Goal: Transaction & Acquisition: Purchase product/service

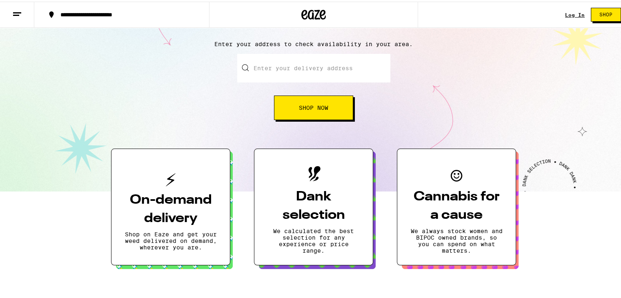
scroll to position [122, 0]
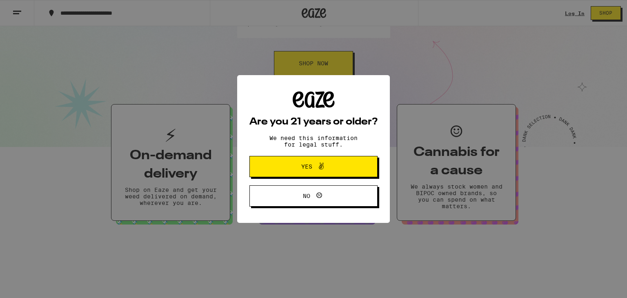
click at [321, 169] on icon at bounding box center [321, 166] width 5 height 7
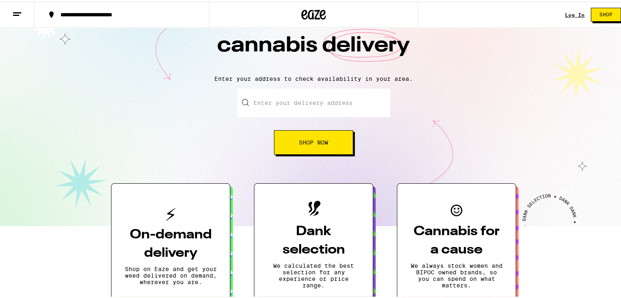
scroll to position [41, 0]
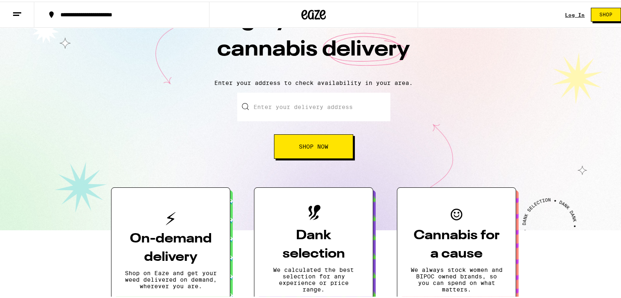
click at [310, 105] on input "Enter your delivery address" at bounding box center [313, 105] width 153 height 29
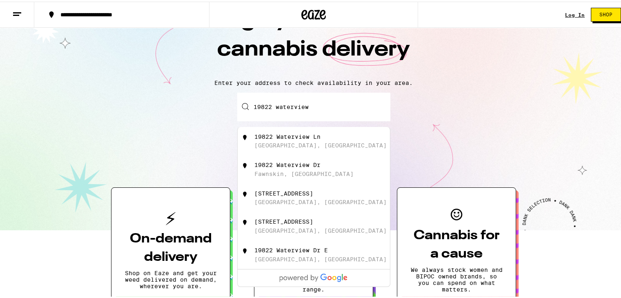
click at [302, 141] on div "19822 Waterview Ln Huntington Beach, CA" at bounding box center [327, 140] width 146 height 16
type input "19822 Waterview Ln, Huntington Beach, CA"
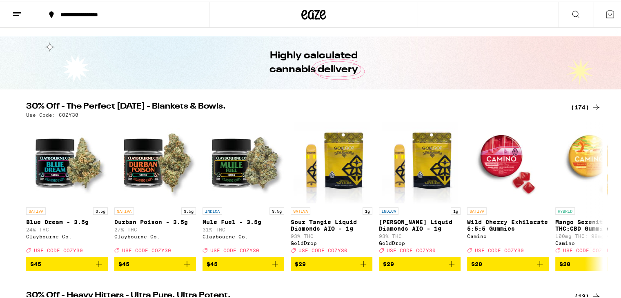
scroll to position [41, 0]
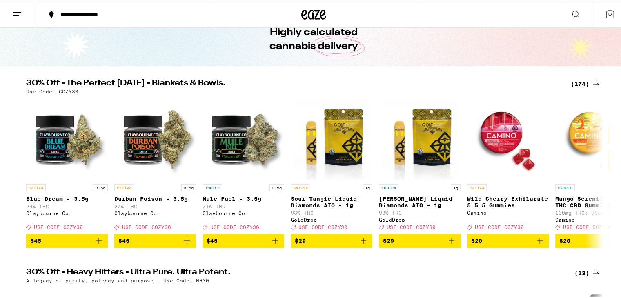
click at [579, 81] on div "(174)" at bounding box center [585, 83] width 30 height 10
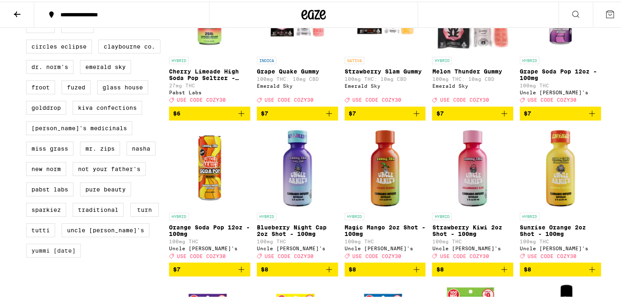
scroll to position [612, 0]
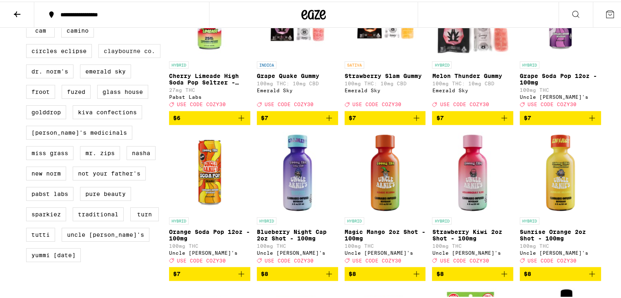
click at [116, 56] on label "Claybourne Co." at bounding box center [129, 49] width 62 height 14
click at [28, 3] on input "Claybourne Co." at bounding box center [28, 3] width 0 height 0
checkbox input "true"
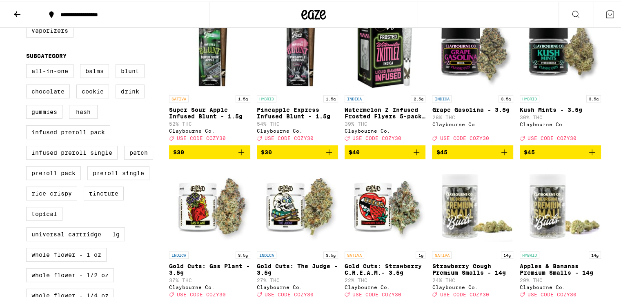
scroll to position [245, 0]
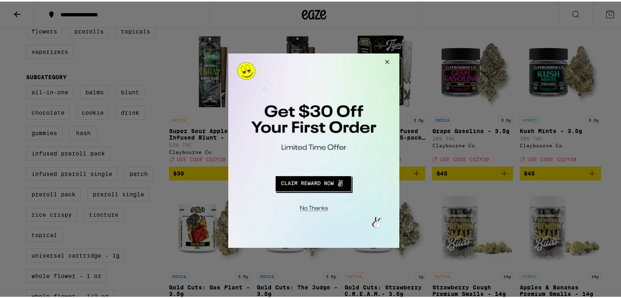
click at [385, 62] on button "Close Modal" at bounding box center [385, 63] width 22 height 20
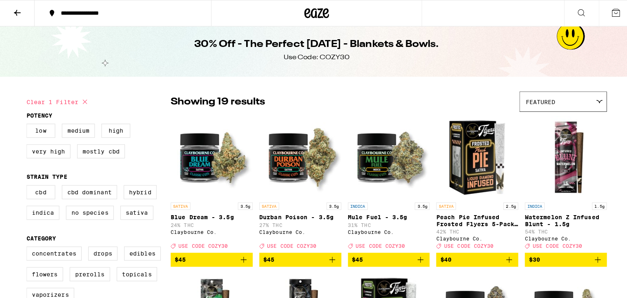
scroll to position [0, 0]
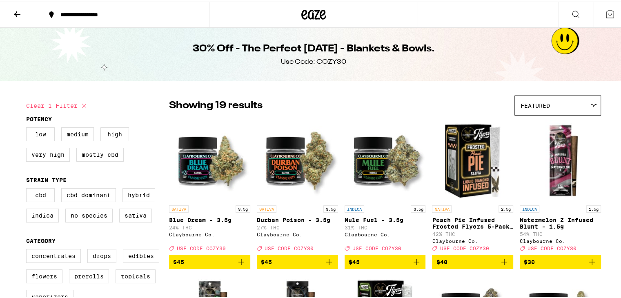
click at [560, 40] on div "30% Off - The Perfect [DATE] - Blankets & Bowls. Use Code: COZY30" at bounding box center [313, 52] width 627 height 53
click at [605, 11] on icon at bounding box center [610, 13] width 10 height 10
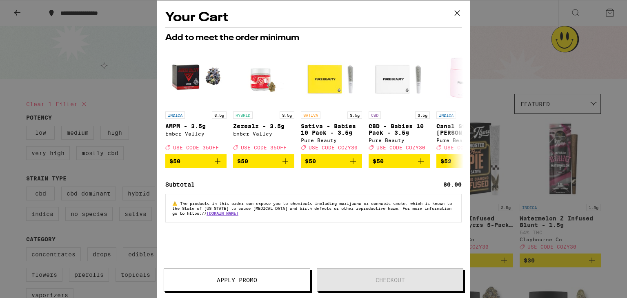
click at [457, 13] on icon at bounding box center [457, 13] width 5 height 5
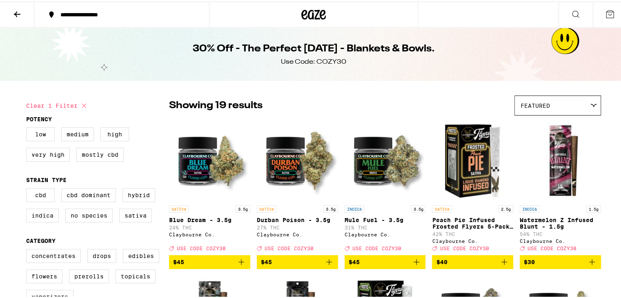
click at [310, 13] on icon at bounding box center [313, 13] width 24 height 15
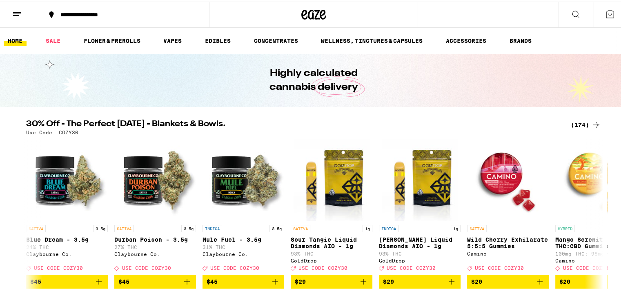
click at [18, 11] on line at bounding box center [17, 11] width 8 height 0
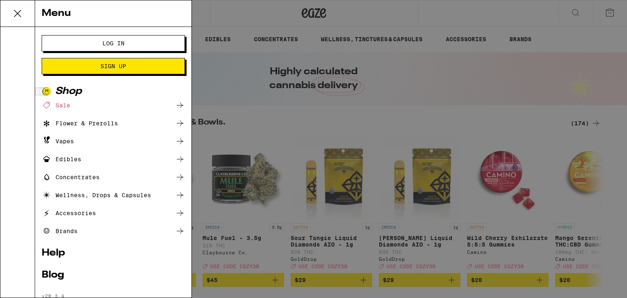
click at [98, 39] on button "Log In" at bounding box center [113, 43] width 143 height 16
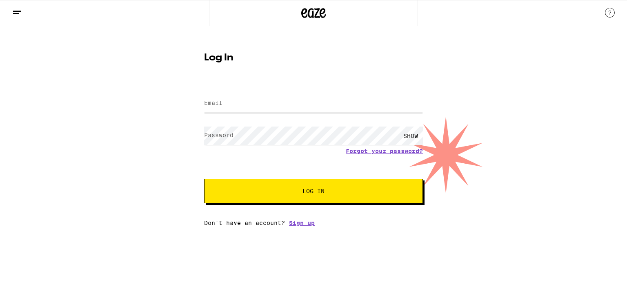
click at [269, 104] on input "Email" at bounding box center [313, 103] width 219 height 18
type input "[PERSON_NAME][EMAIL_ADDRESS][DOMAIN_NAME]"
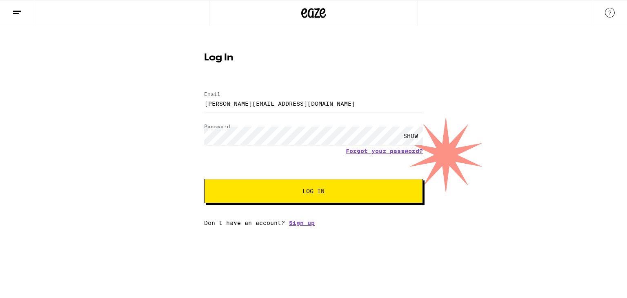
click at [301, 195] on button "Log In" at bounding box center [313, 191] width 219 height 24
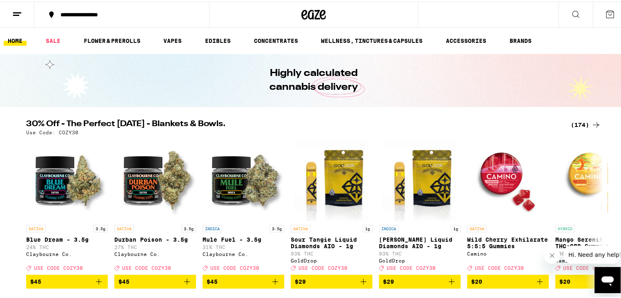
click at [17, 12] on icon at bounding box center [17, 13] width 10 height 10
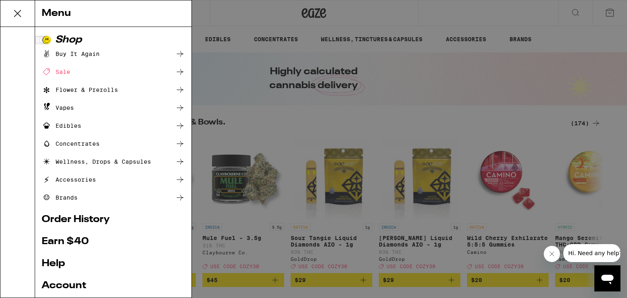
click at [95, 54] on div "Buy It Again" at bounding box center [71, 54] width 58 height 10
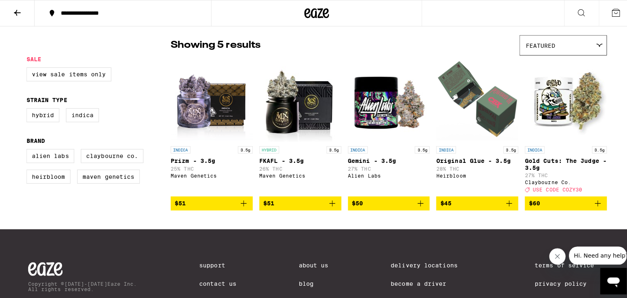
scroll to position [82, 0]
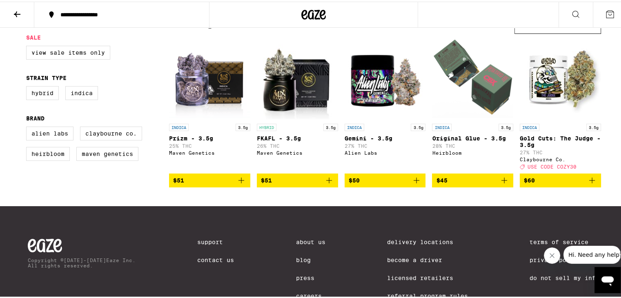
click at [560, 184] on span "$60" at bounding box center [560, 179] width 73 height 10
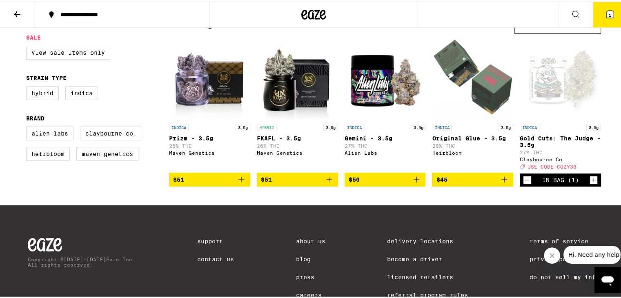
click at [599, 7] on button "1" at bounding box center [610, 12] width 34 height 25
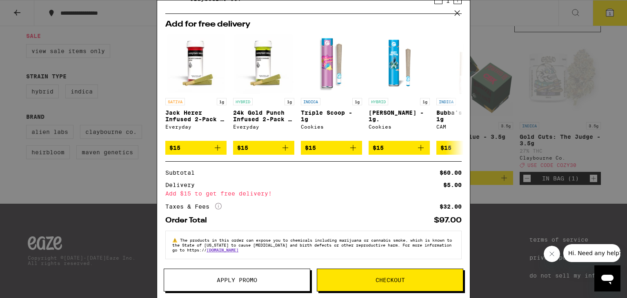
scroll to position [48, 0]
click at [224, 283] on button "Apply Promo" at bounding box center [237, 280] width 146 height 23
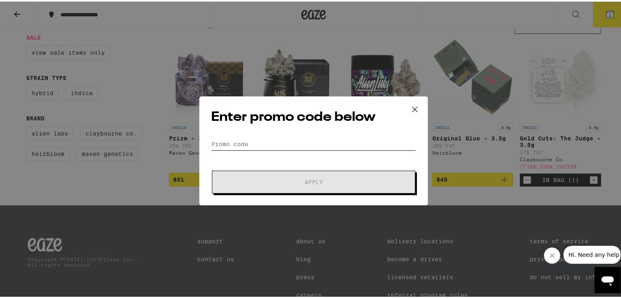
click at [260, 140] on input "Promo Code" at bounding box center [313, 142] width 205 height 12
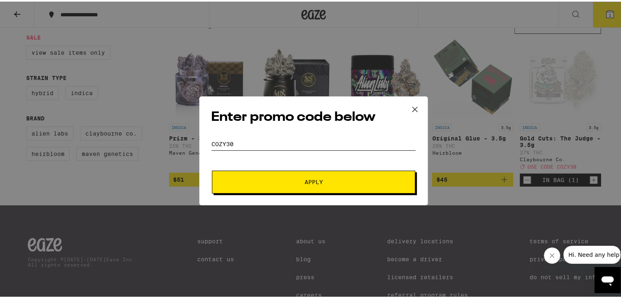
type input "cozy30"
click at [271, 177] on button "Apply" at bounding box center [313, 180] width 203 height 23
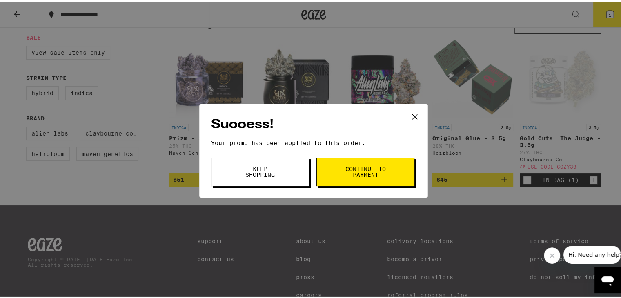
click at [266, 172] on span "Keep Shopping" at bounding box center [260, 169] width 42 height 11
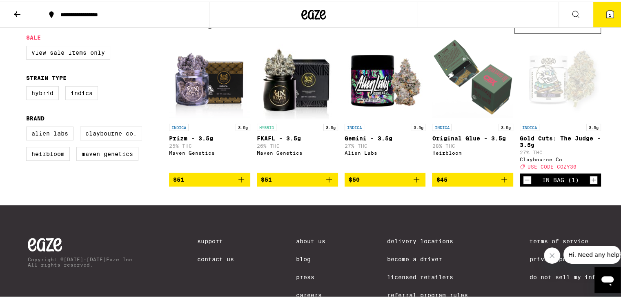
click at [608, 13] on span "1" at bounding box center [609, 13] width 2 height 5
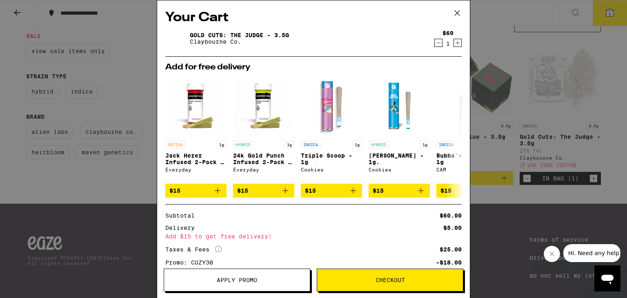
click at [458, 16] on icon at bounding box center [457, 13] width 12 height 12
